Goal: Information Seeking & Learning: Understand process/instructions

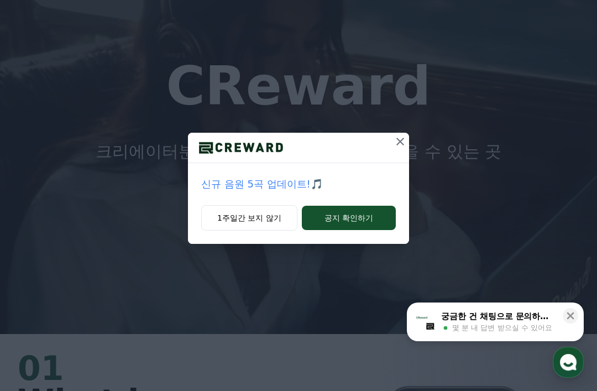
click at [398, 149] on button at bounding box center [400, 142] width 18 height 18
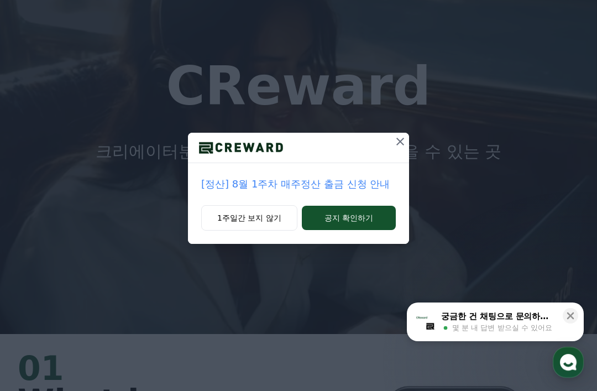
click at [359, 217] on button "공지 확인하기" at bounding box center [349, 218] width 94 height 24
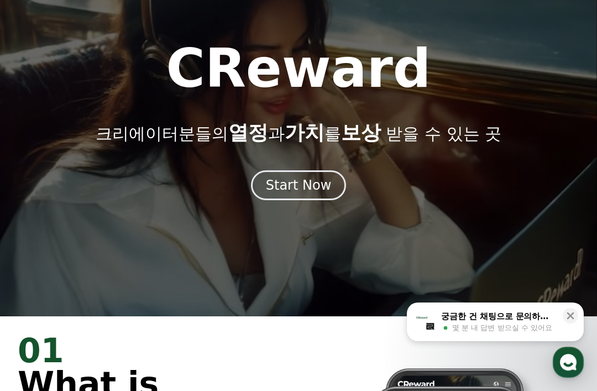
scroll to position [71, 0]
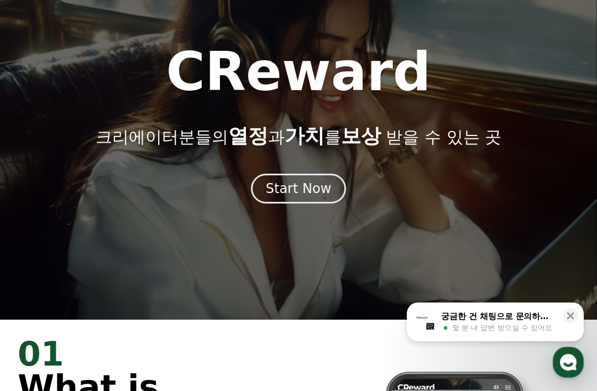
click at [304, 196] on div "Start Now" at bounding box center [299, 189] width 66 height 18
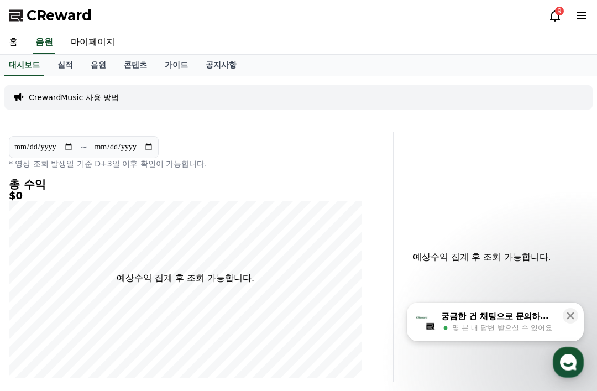
click at [22, 45] on link "홈" at bounding box center [13, 42] width 27 height 23
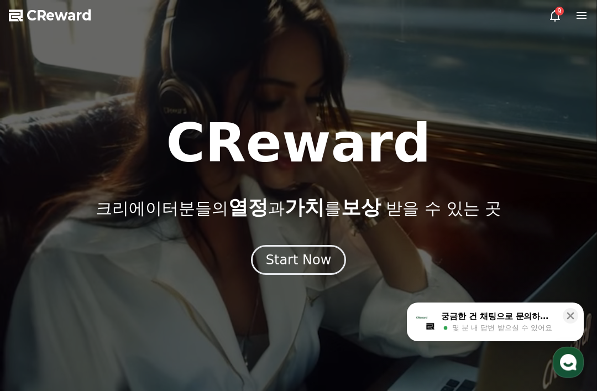
click at [314, 260] on div "Start Now" at bounding box center [299, 260] width 66 height 18
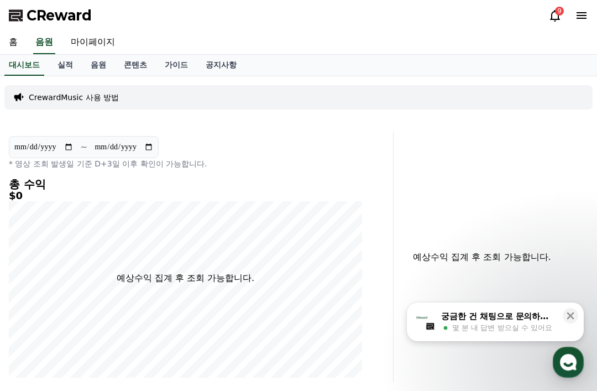
click at [93, 43] on link "마이페이지" at bounding box center [93, 42] width 62 height 23
select select "**********"
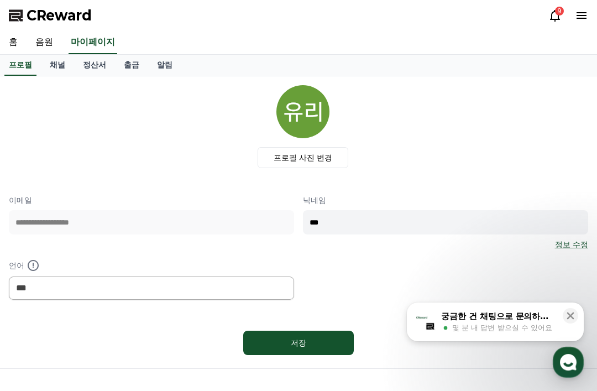
click at [51, 48] on link "음원" at bounding box center [44, 42] width 35 height 23
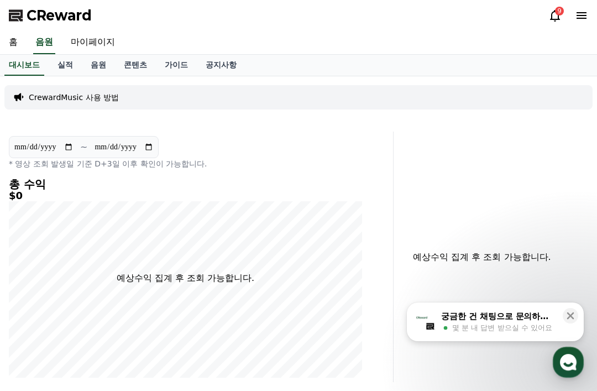
click at [104, 99] on p "CrewardMusic 사용 방법" at bounding box center [74, 97] width 90 height 11
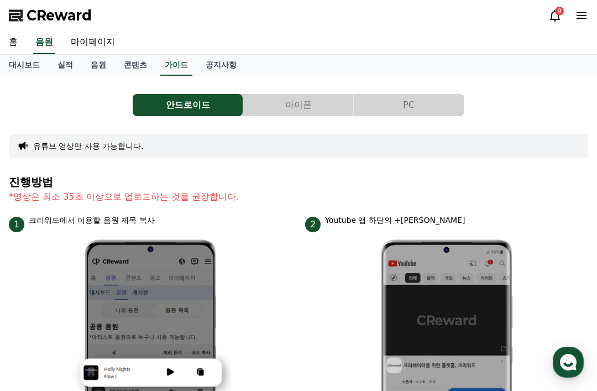
click at [201, 60] on link "공지사항" at bounding box center [221, 65] width 49 height 21
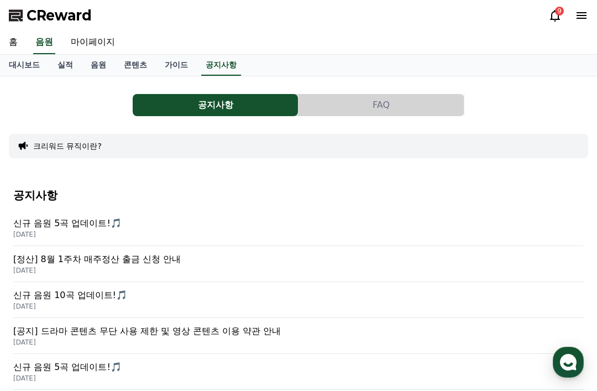
click at [406, 107] on button "FAQ" at bounding box center [380, 105] width 165 height 22
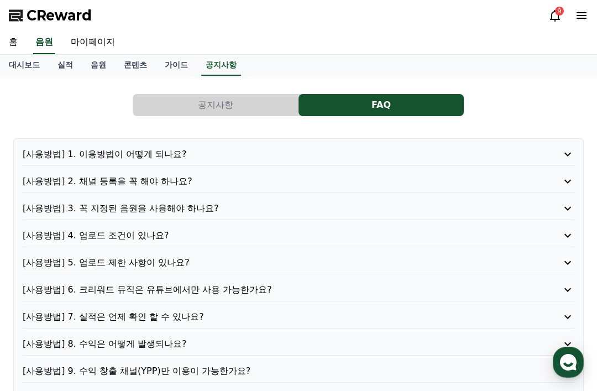
click at [314, 155] on p "[사용방법] 1. 이용방법이 어떻게 되나요?" at bounding box center [276, 154] width 507 height 13
